Goal: Check status: Check status

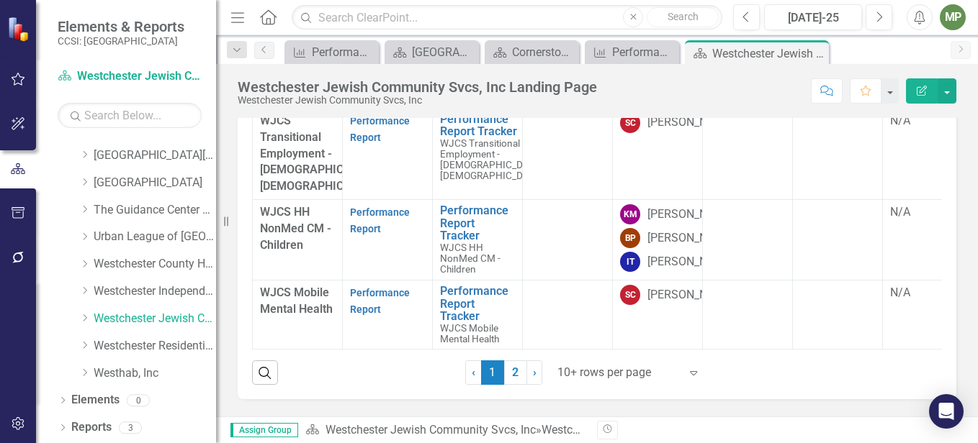
scroll to position [531, 0]
click at [505, 373] on link "2" at bounding box center [515, 373] width 23 height 24
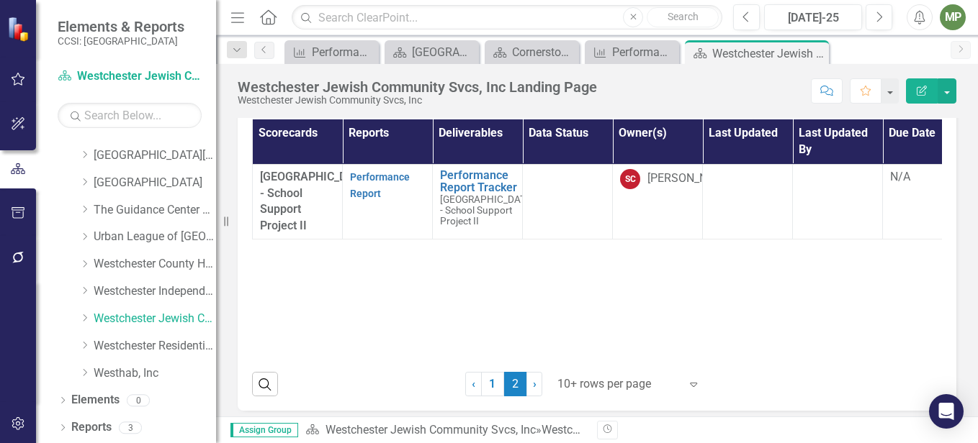
scroll to position [492, 0]
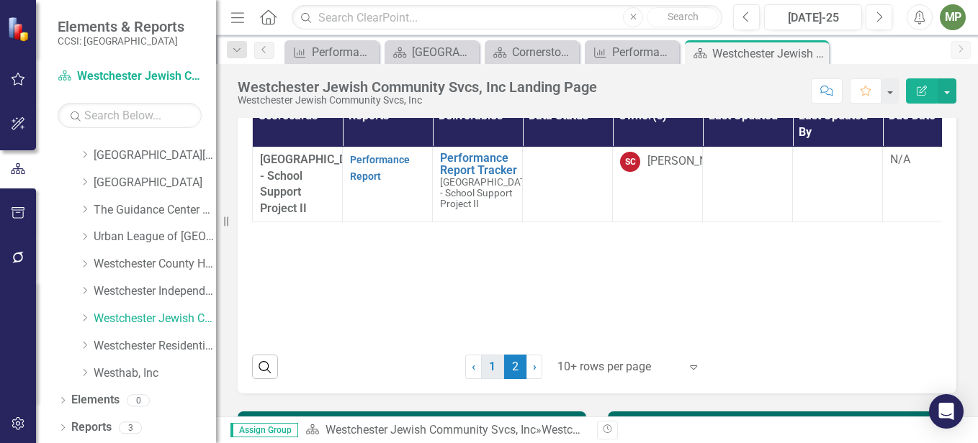
click at [481, 371] on link "1" at bounding box center [492, 367] width 23 height 24
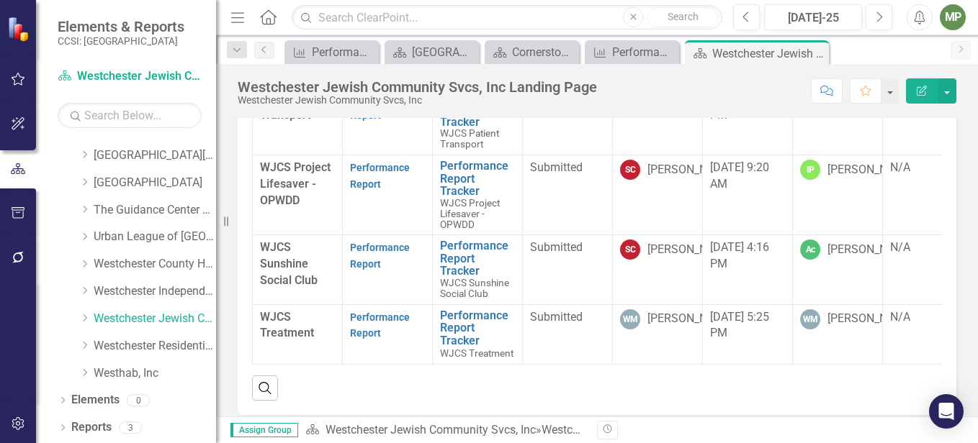
scroll to position [127, 0]
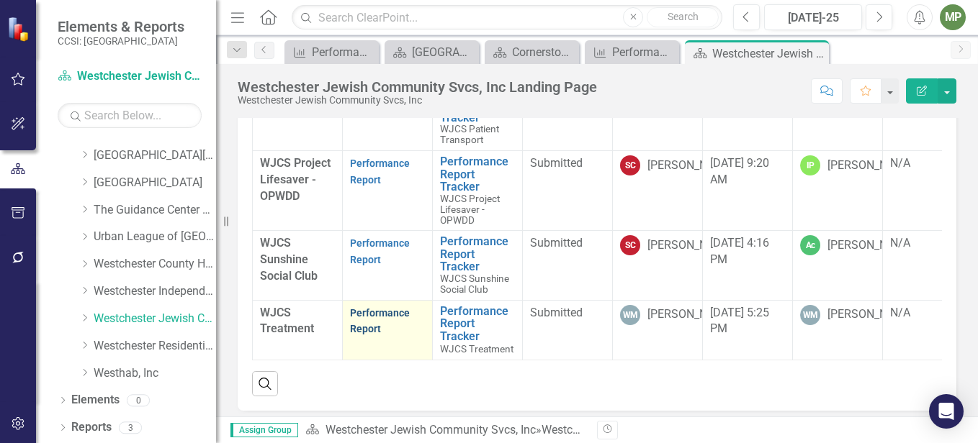
click at [398, 307] on link "Performance Report" at bounding box center [380, 321] width 60 height 28
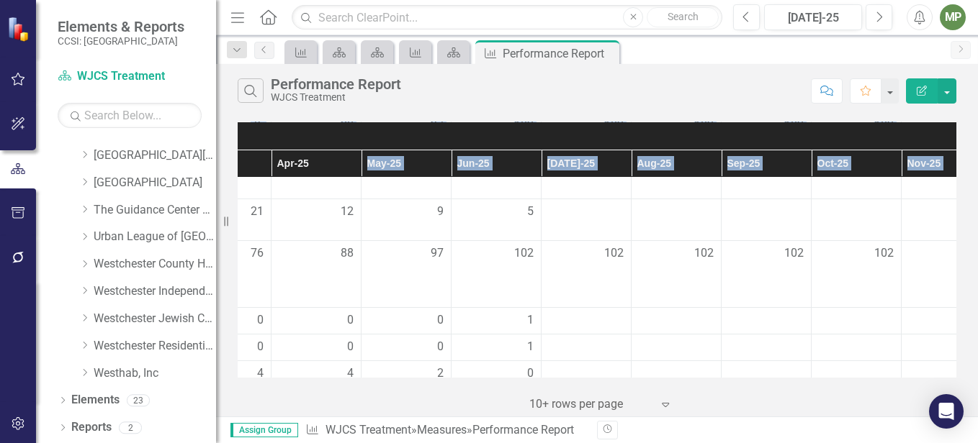
scroll to position [512, 737]
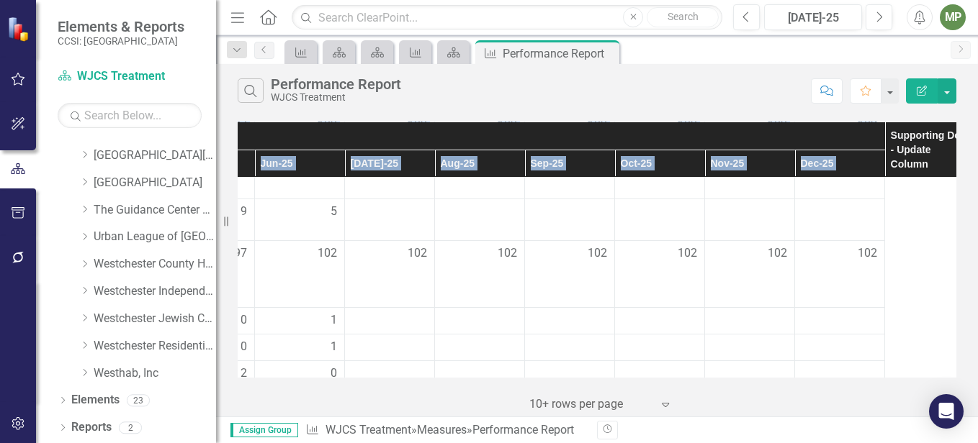
drag, startPoint x: 943, startPoint y: 162, endPoint x: 953, endPoint y: 175, distance: 16.4
click at [953, 175] on div "Measures Definition Submetrics Monthly Results - Update Columns Supporting Doc …" at bounding box center [597, 250] width 718 height 256
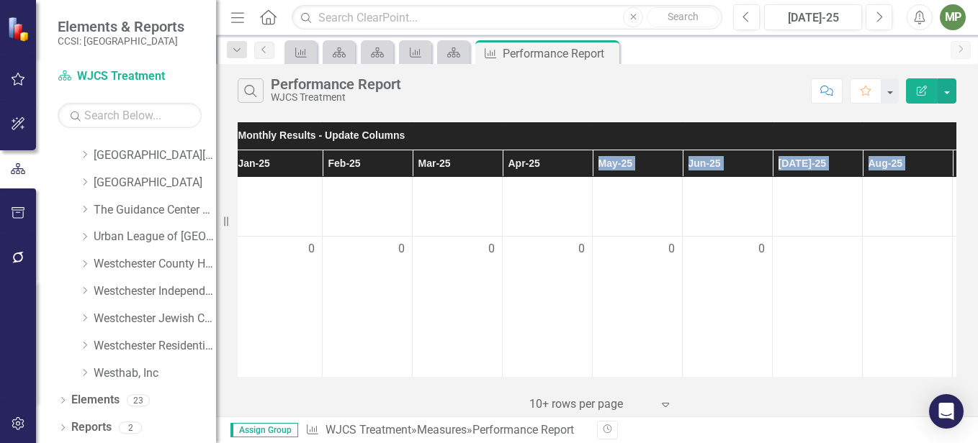
scroll to position [2659, 0]
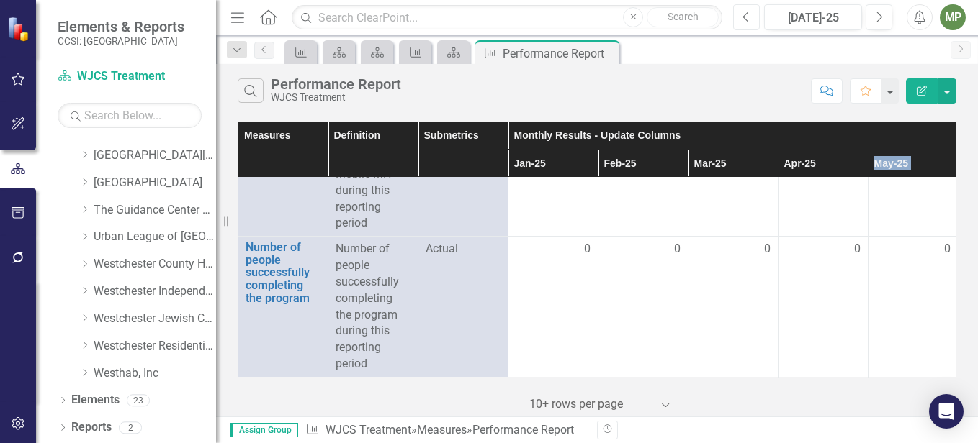
click at [749, 15] on icon "Previous" at bounding box center [746, 17] width 8 height 13
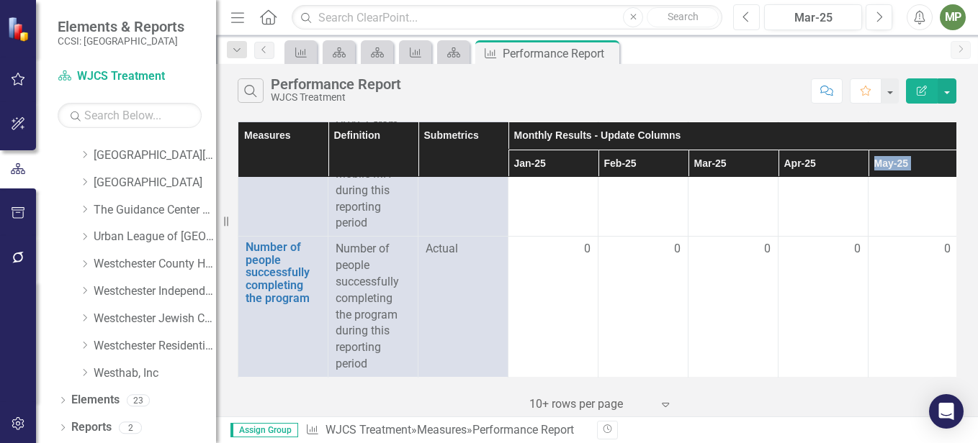
click at [749, 15] on icon "Previous" at bounding box center [746, 17] width 8 height 13
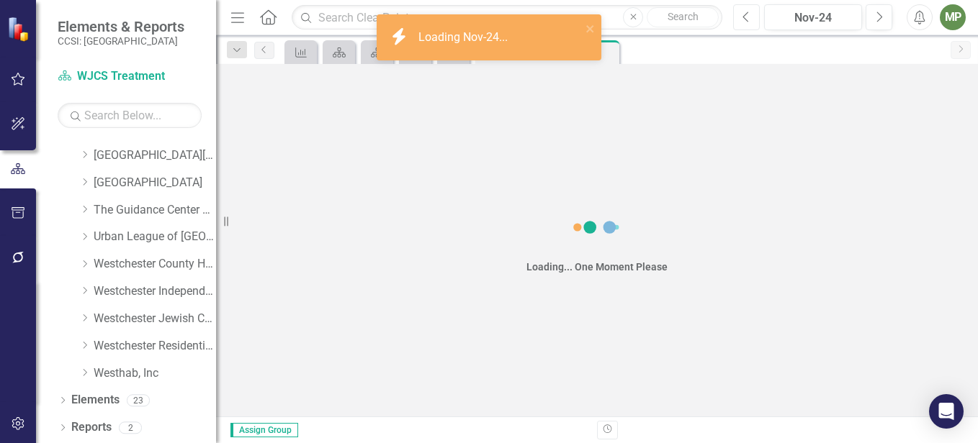
click at [749, 15] on icon "Previous" at bounding box center [746, 17] width 8 height 13
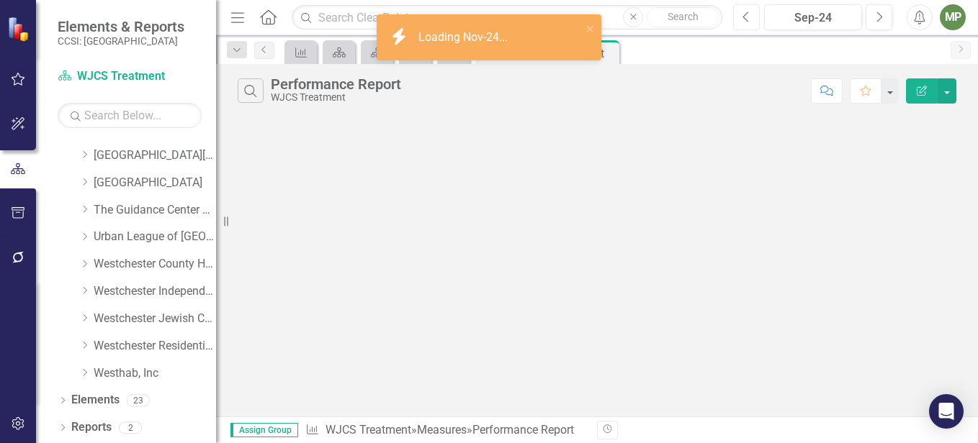
click at [749, 15] on icon "Previous" at bounding box center [746, 17] width 8 height 13
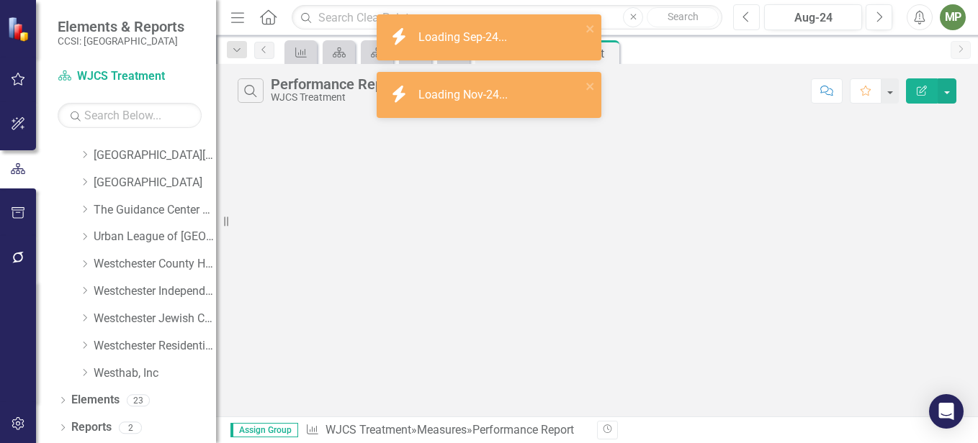
click at [749, 15] on icon "Previous" at bounding box center [746, 17] width 8 height 13
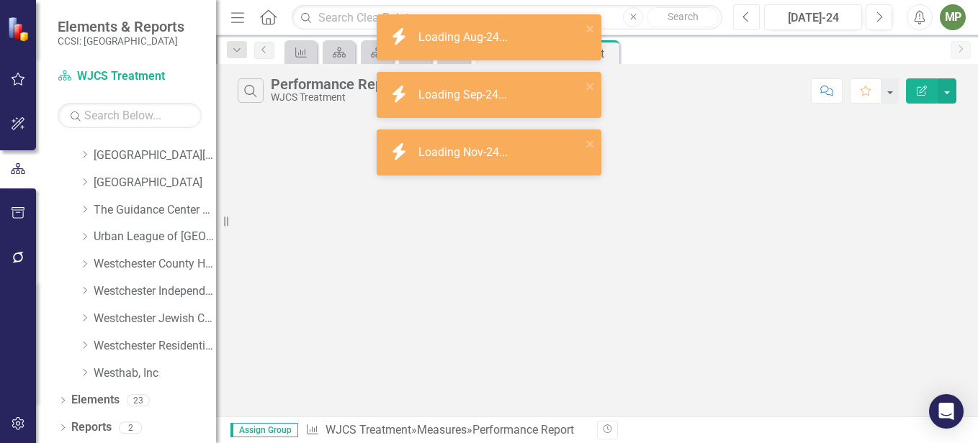
click at [749, 15] on icon "Previous" at bounding box center [746, 17] width 8 height 13
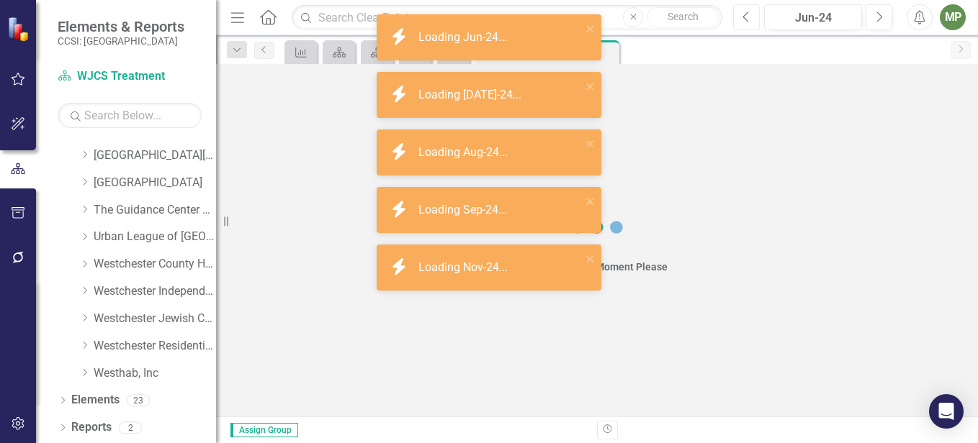
click at [749, 15] on icon "Previous" at bounding box center [746, 17] width 8 height 13
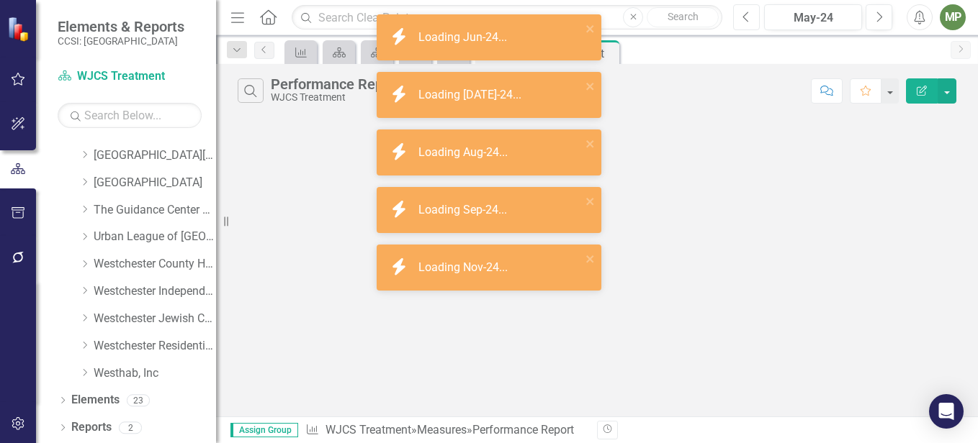
click at [749, 15] on icon "Previous" at bounding box center [746, 17] width 8 height 13
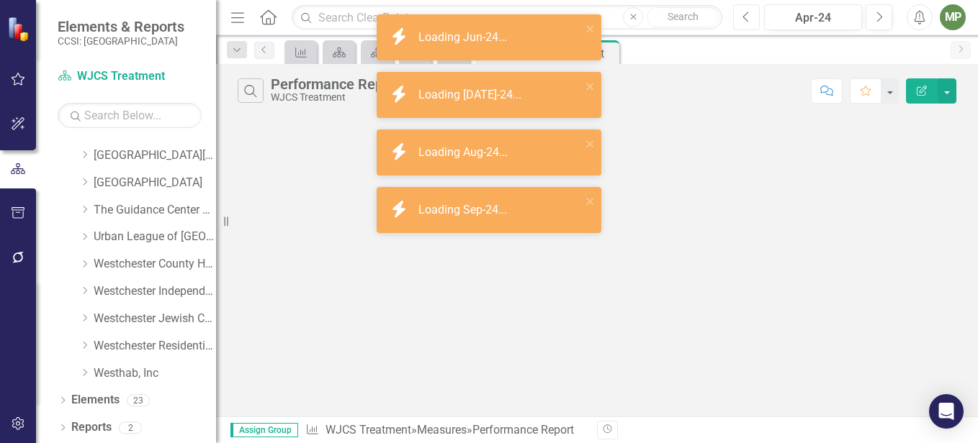
click at [749, 15] on icon "Previous" at bounding box center [746, 17] width 8 height 13
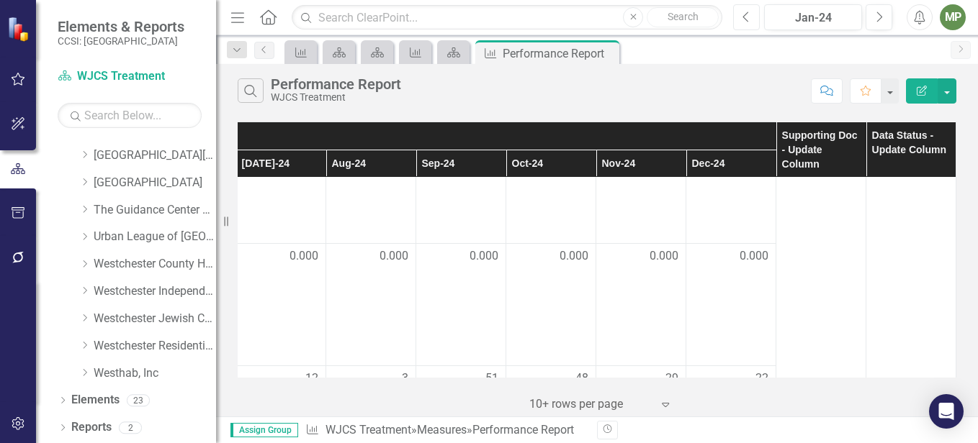
scroll to position [0, 823]
